Goal: Task Accomplishment & Management: Use online tool/utility

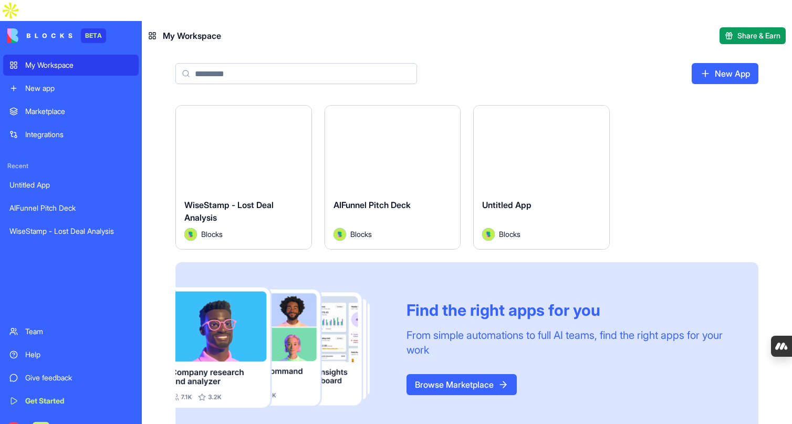
click at [79, 226] on div "WiseStamp - Lost Deal Analysis" at bounding box center [70, 231] width 123 height 11
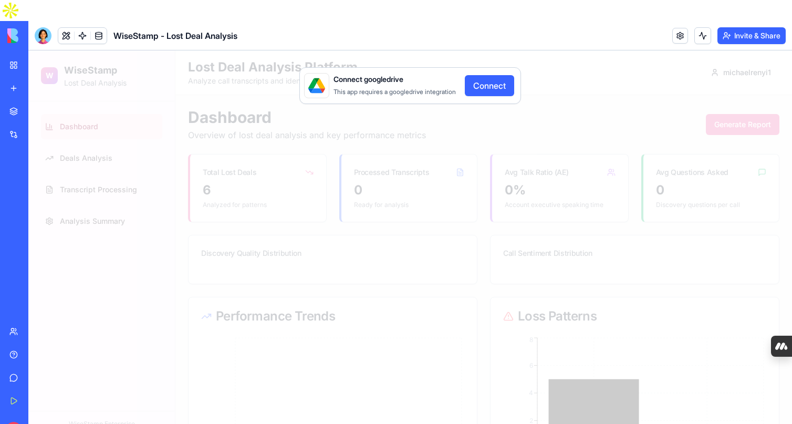
click at [490, 75] on button "Connect" at bounding box center [489, 85] width 49 height 21
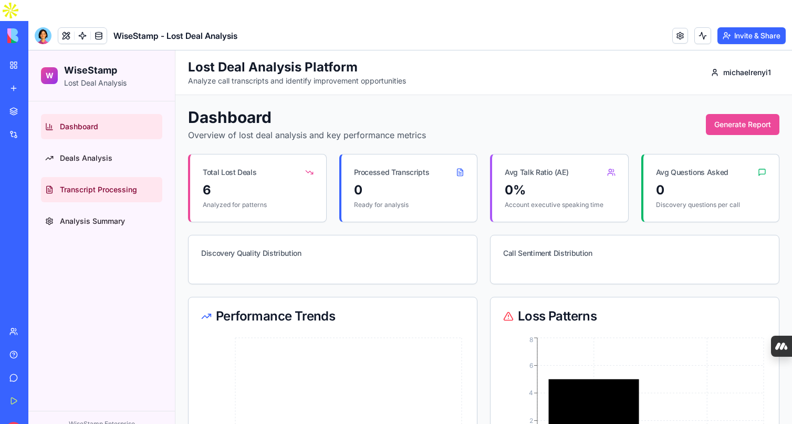
click at [103, 195] on link "Transcript Processing" at bounding box center [101, 189] width 121 height 25
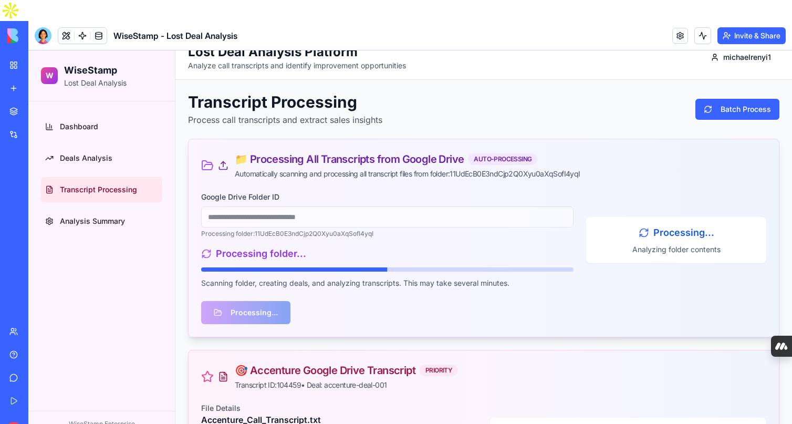
scroll to position [26, 0]
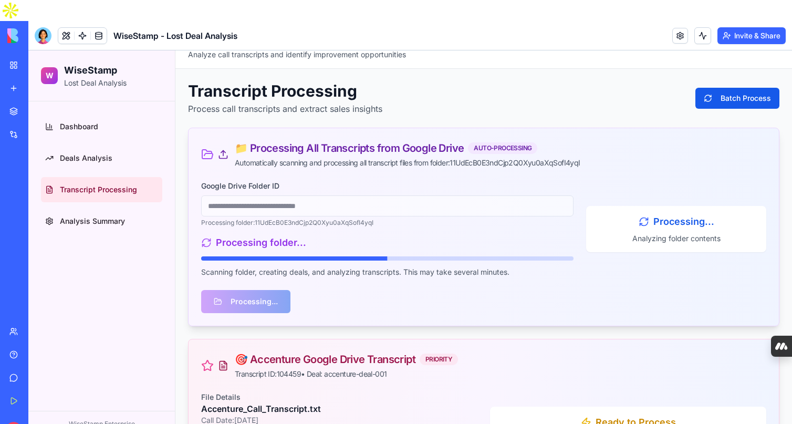
click at [715, 100] on button "Batch Process" at bounding box center [738, 98] width 84 height 21
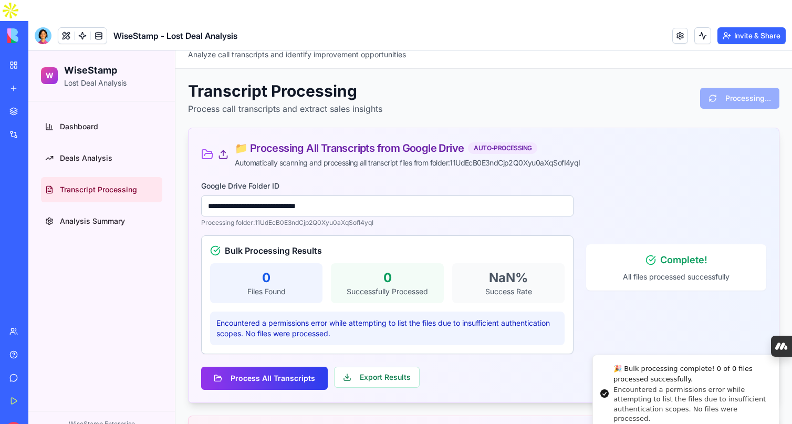
click at [318, 374] on button "Process All Transcripts" at bounding box center [264, 378] width 127 height 23
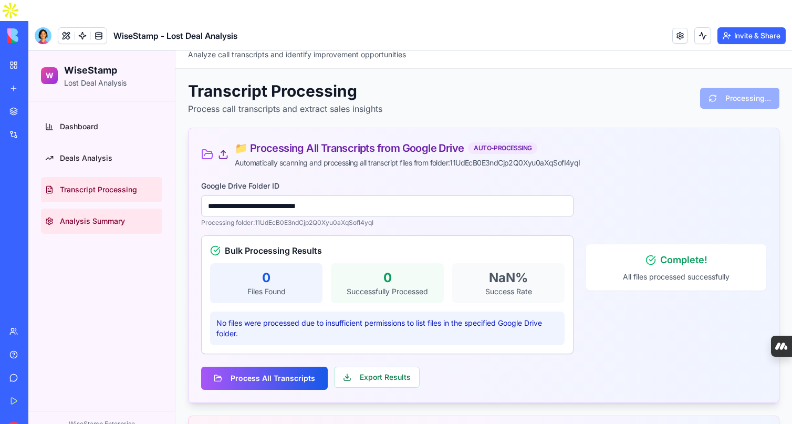
click at [106, 228] on link "Analysis Summary" at bounding box center [101, 221] width 121 height 25
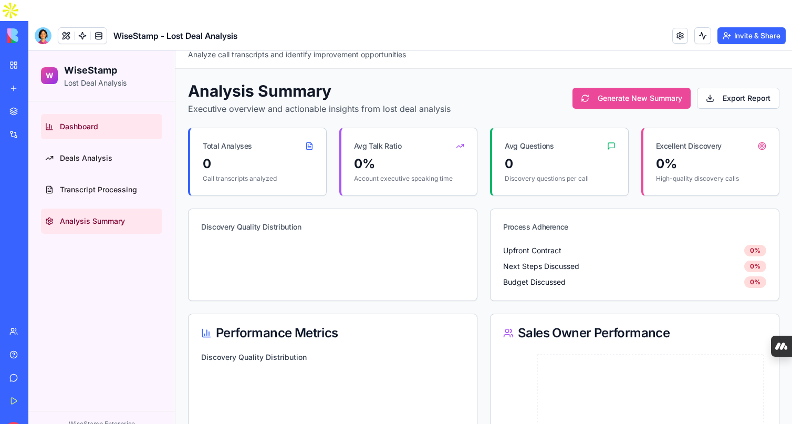
click at [90, 128] on span "Dashboard" at bounding box center [79, 126] width 38 height 11
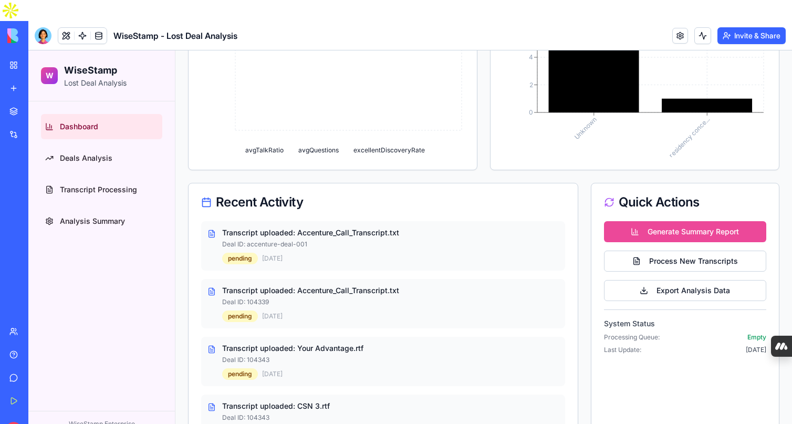
scroll to position [418, 0]
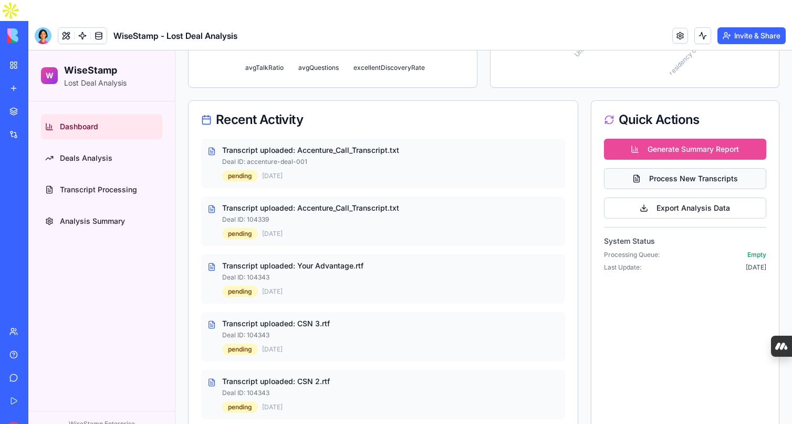
click at [683, 178] on button "Process New Transcripts" at bounding box center [685, 178] width 162 height 21
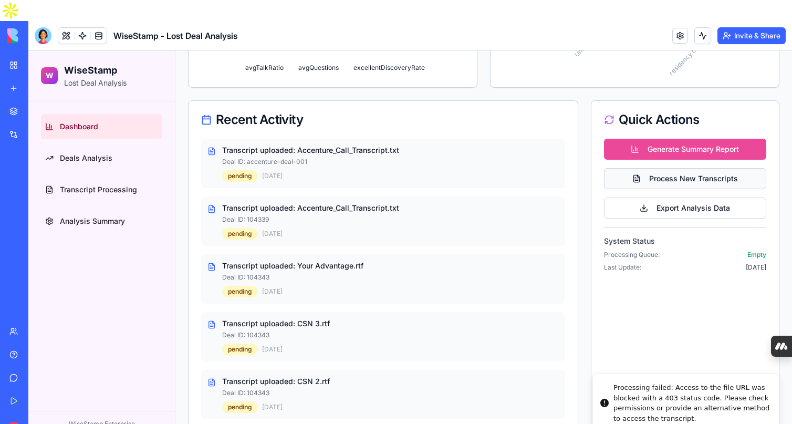
click at [657, 178] on button "Process New Transcripts" at bounding box center [685, 178] width 162 height 21
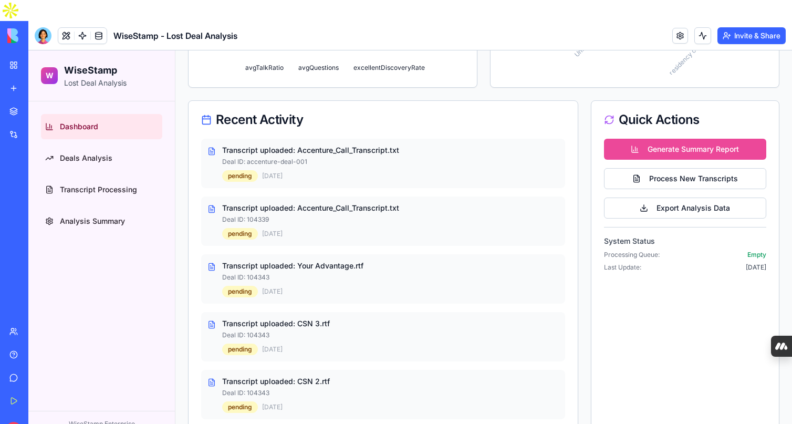
click at [39, 226] on div "WiseStamp - Lost Deal Analysis" at bounding box center [23, 231] width 29 height 11
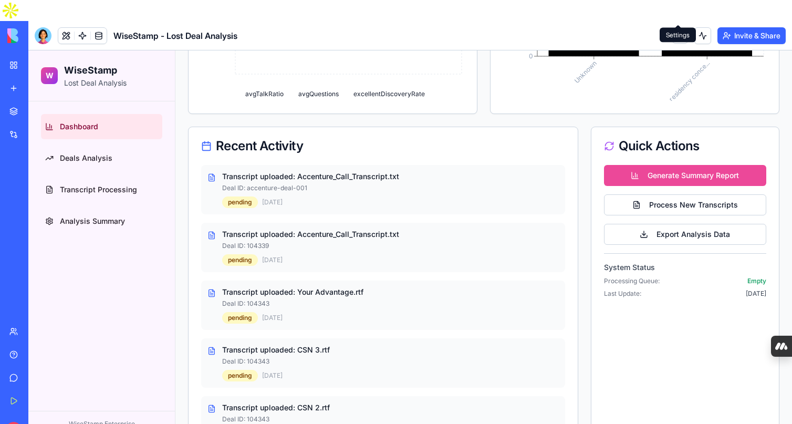
scroll to position [418, 0]
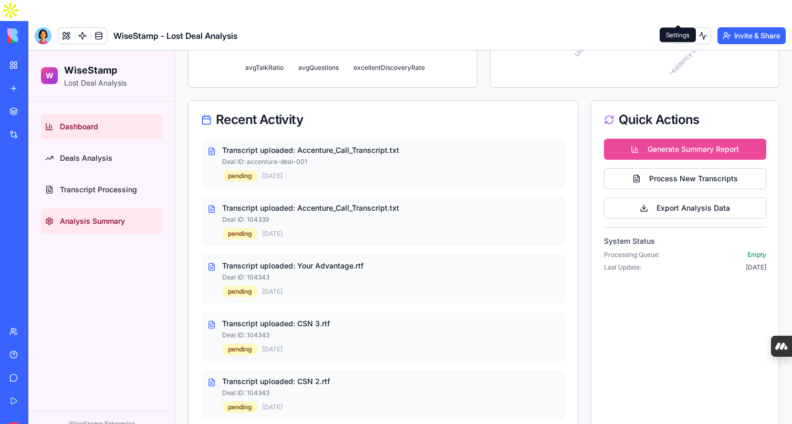
click at [98, 218] on span "Analysis Summary" at bounding box center [92, 221] width 65 height 11
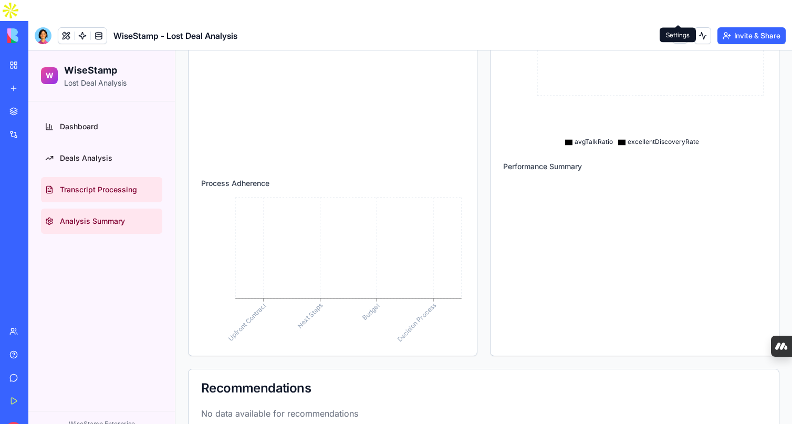
click at [96, 190] on span "Transcript Processing" at bounding box center [98, 189] width 77 height 11
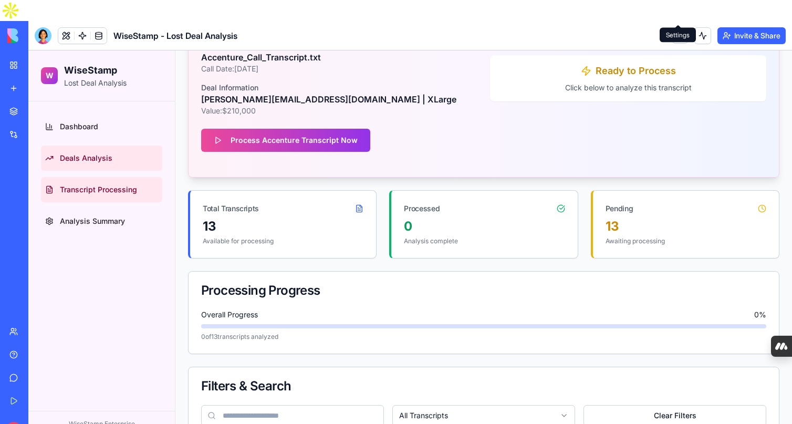
click at [91, 163] on link "Deals Analysis" at bounding box center [101, 158] width 121 height 25
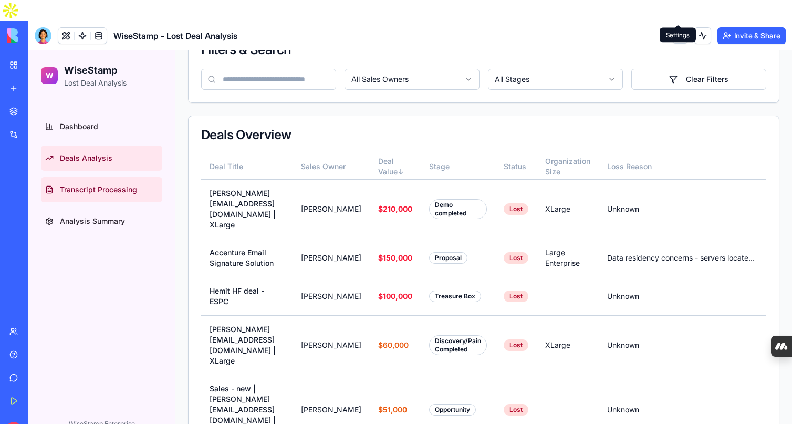
click at [97, 198] on link "Transcript Processing" at bounding box center [101, 189] width 121 height 25
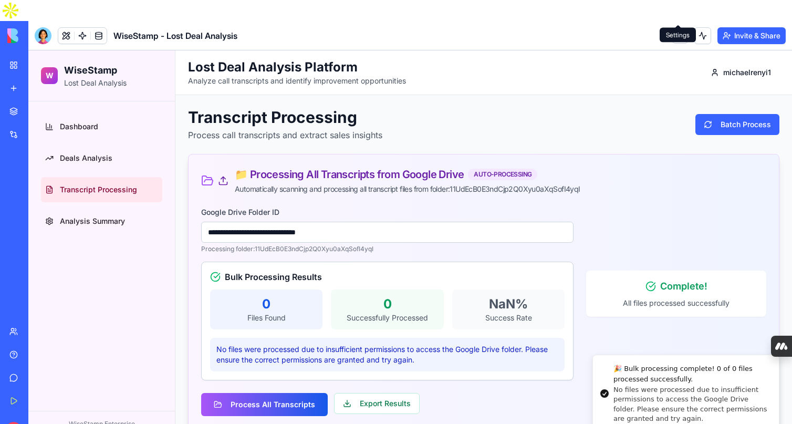
click at [552, 241] on input "**********" at bounding box center [387, 232] width 373 height 21
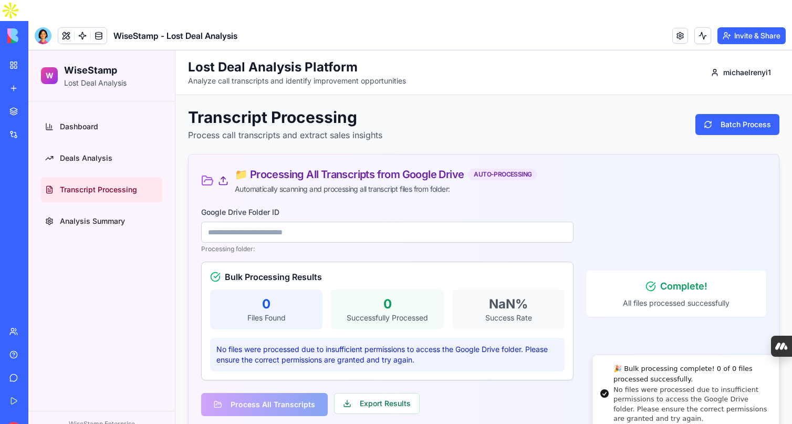
click at [262, 238] on input at bounding box center [387, 232] width 373 height 21
paste input "**********"
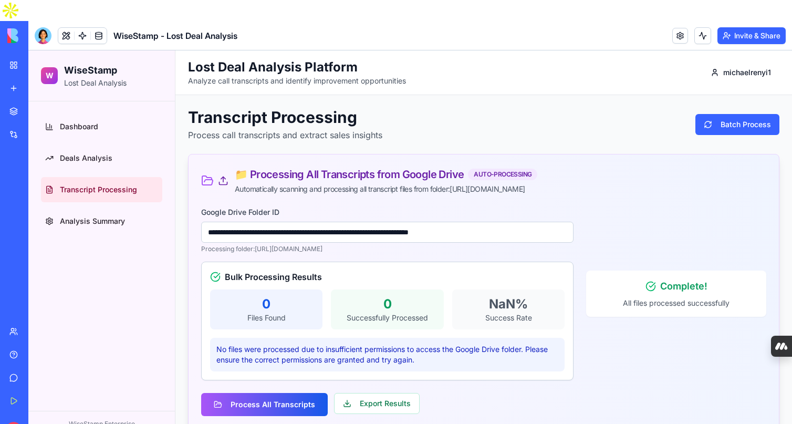
type input "**********"
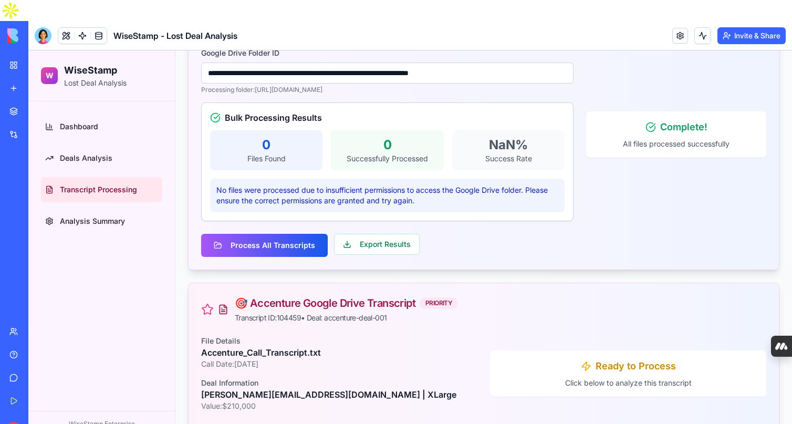
scroll to position [172, 0]
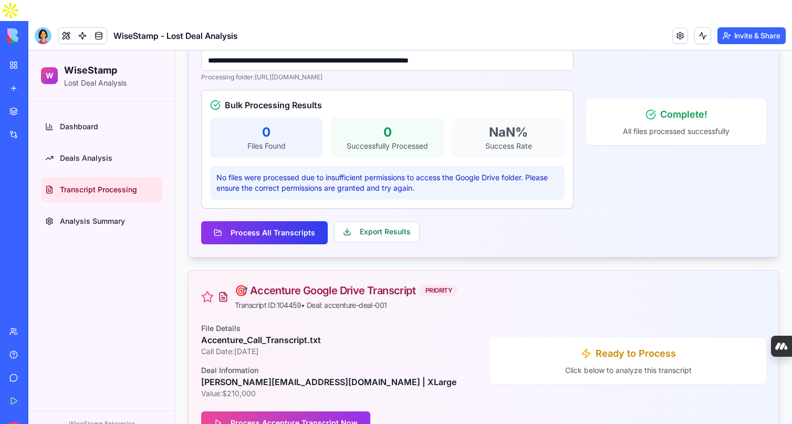
click at [302, 231] on button "Process All Transcripts" at bounding box center [264, 232] width 127 height 23
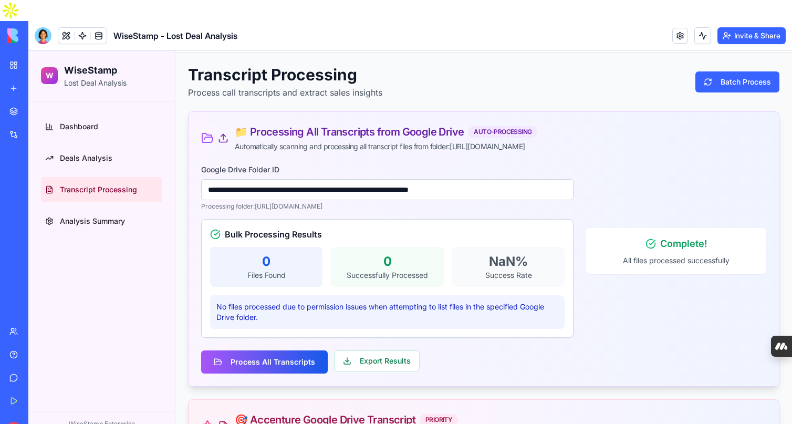
scroll to position [45, 0]
